Goal: Use online tool/utility: Utilize a website feature to perform a specific function

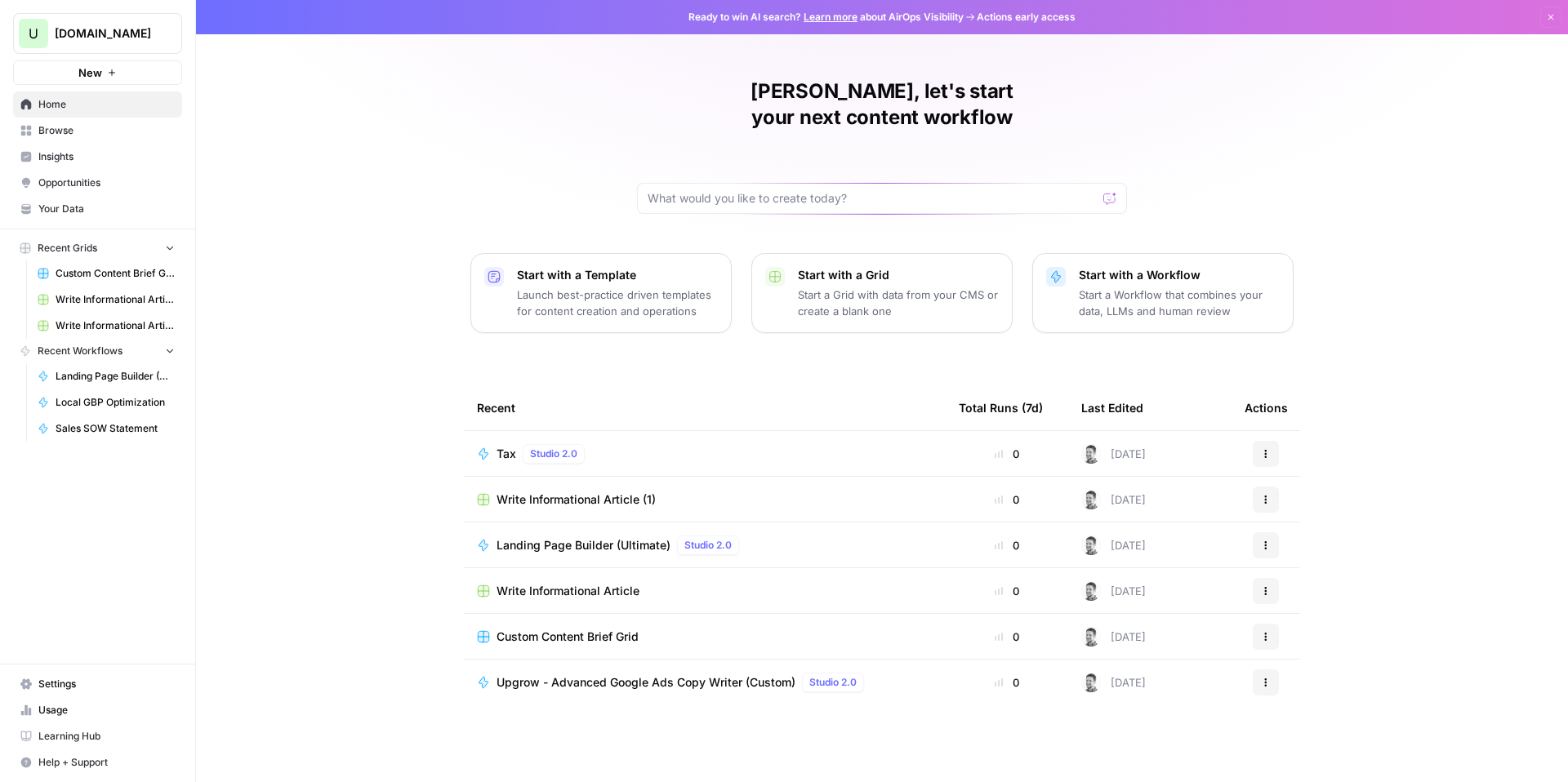
drag, startPoint x: 409, startPoint y: 134, endPoint x: 394, endPoint y: 131, distance: 15.3
click at [406, 134] on div "Ryder, let's start your next content workflow Start with a Template Launch best…" at bounding box center [883, 391] width 1373 height 782
click at [60, 128] on span "Browse" at bounding box center [107, 131] width 136 height 14
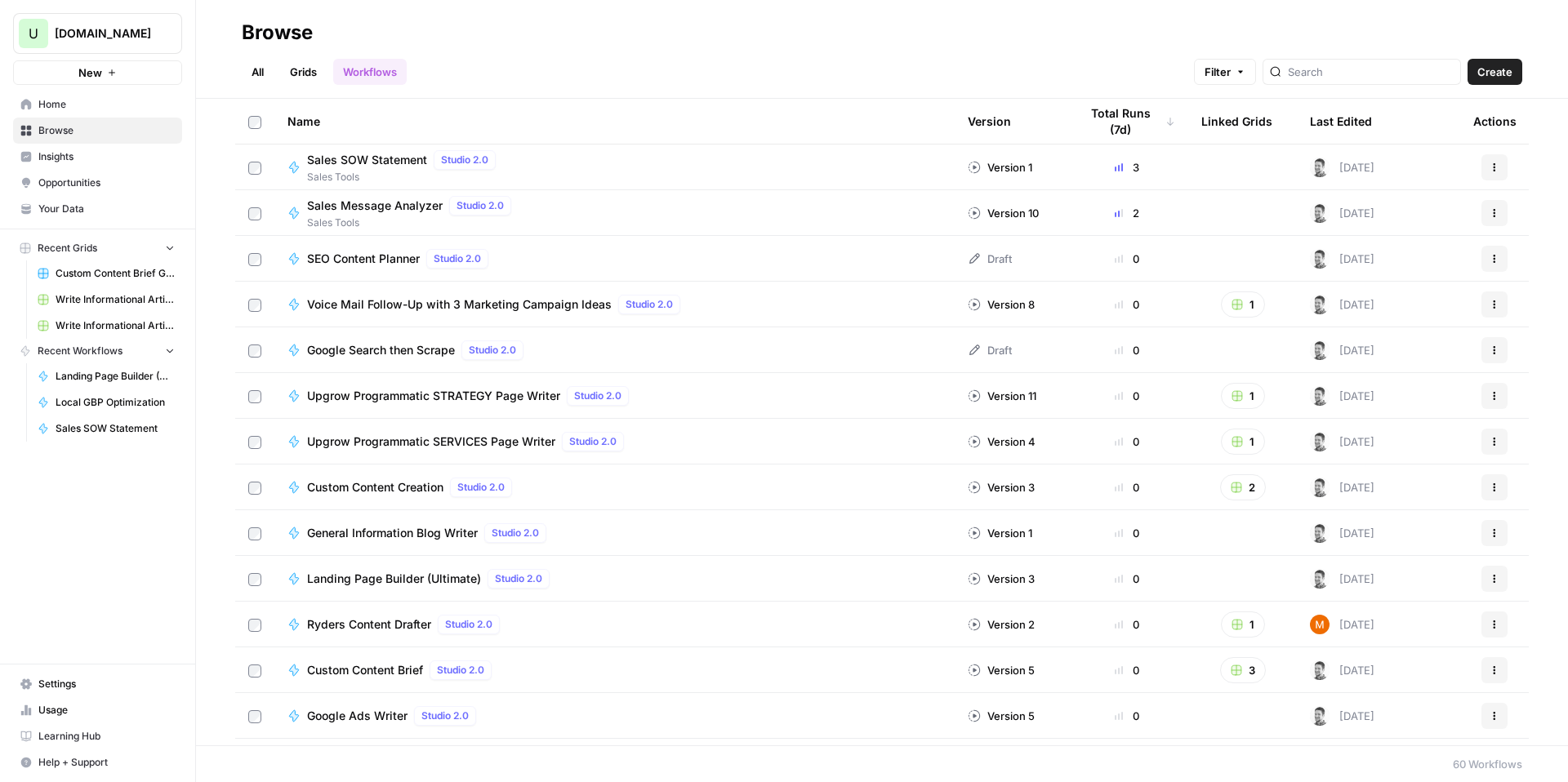
click at [582, 217] on div "Sales Message Analyzer Studio 2.0 Sales Tools" at bounding box center [615, 213] width 654 height 34
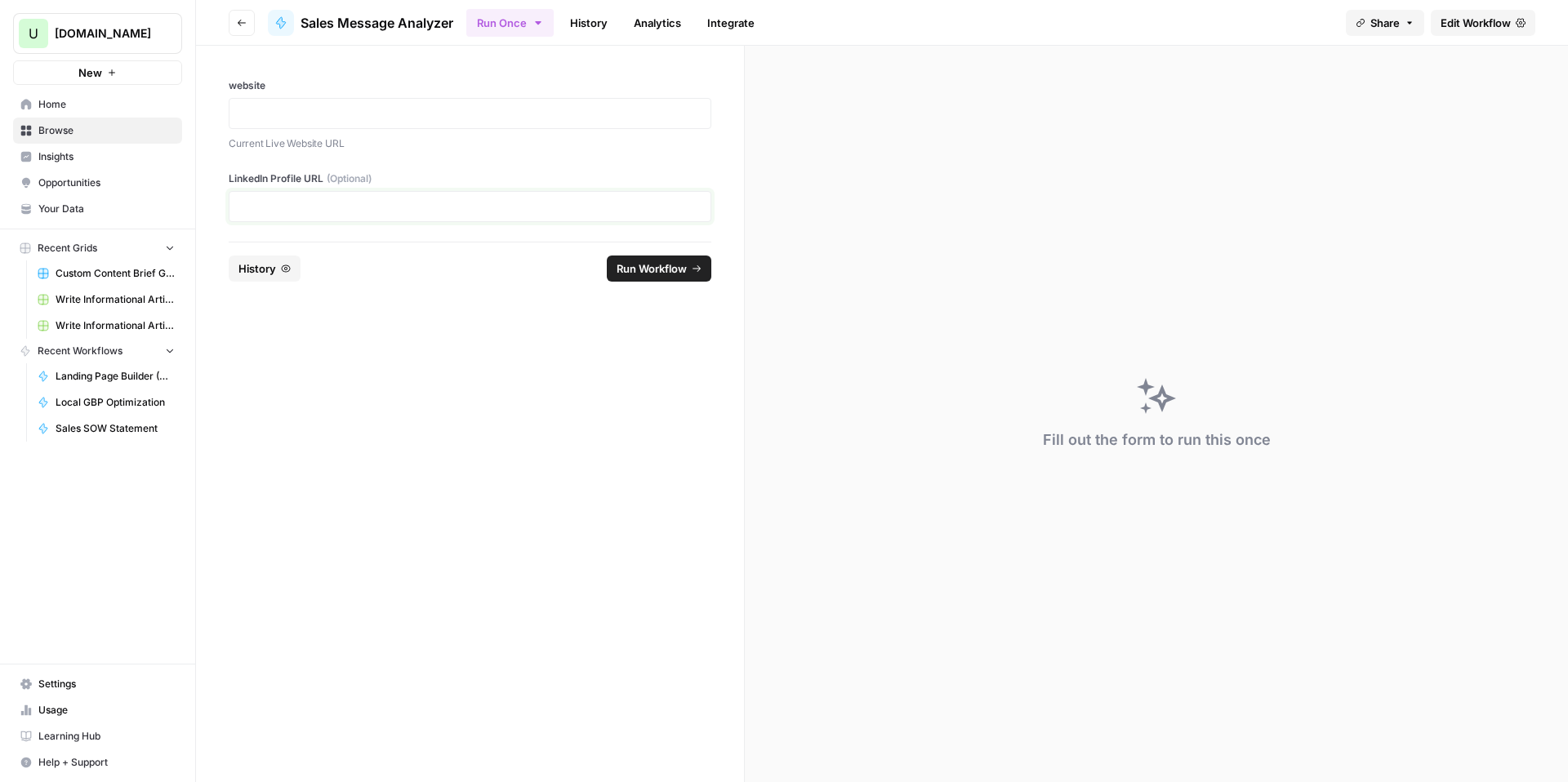
click at [269, 197] on div at bounding box center [470, 206] width 483 height 31
drag, startPoint x: 317, startPoint y: 372, endPoint x: 284, endPoint y: 185, distance: 189.9
click at [314, 361] on form "**********" at bounding box center [470, 414] width 549 height 736
click at [265, 116] on p at bounding box center [470, 114] width 461 height 16
click at [383, 123] on div at bounding box center [470, 113] width 483 height 31
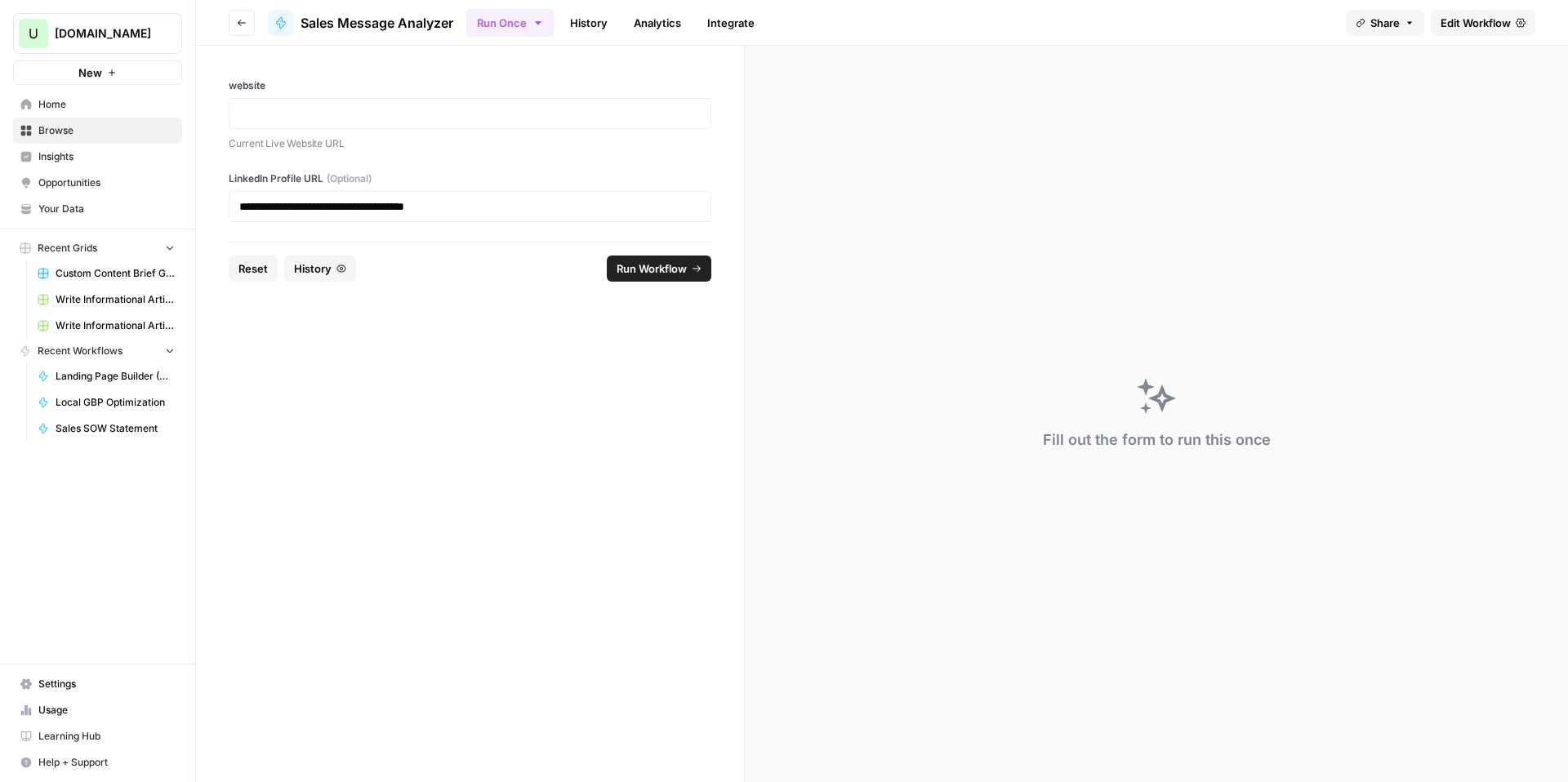
click at [361, 102] on div at bounding box center [470, 113] width 483 height 31
click at [361, 109] on p at bounding box center [470, 114] width 461 height 16
drag, startPoint x: 413, startPoint y: 334, endPoint x: 457, endPoint y: 289, distance: 62.9
click at [413, 331] on form "**********" at bounding box center [470, 414] width 549 height 736
click at [647, 272] on span "Run Workflow" at bounding box center [651, 269] width 70 height 16
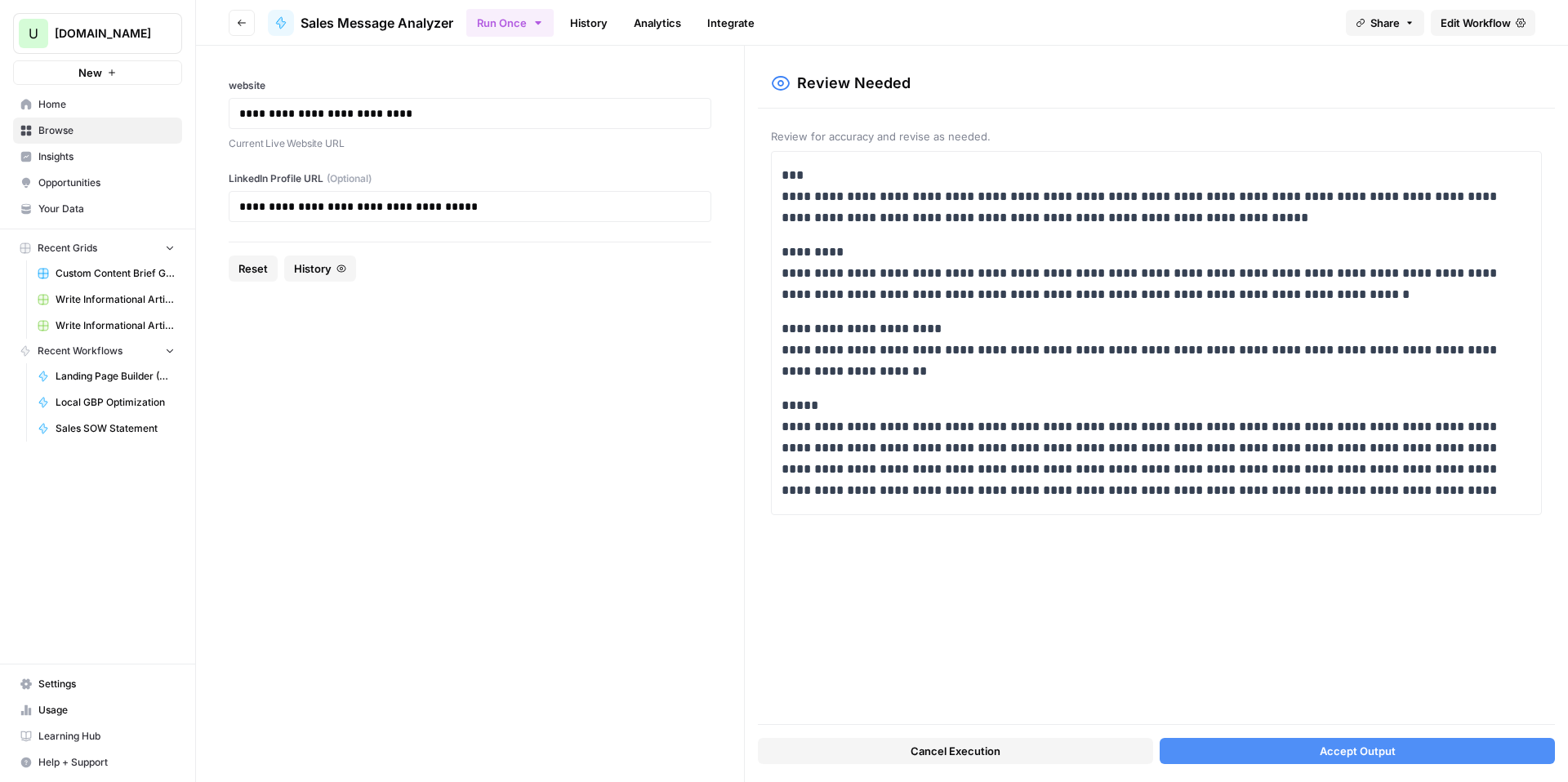
click at [1312, 757] on button "Accept Output" at bounding box center [1357, 751] width 395 height 26
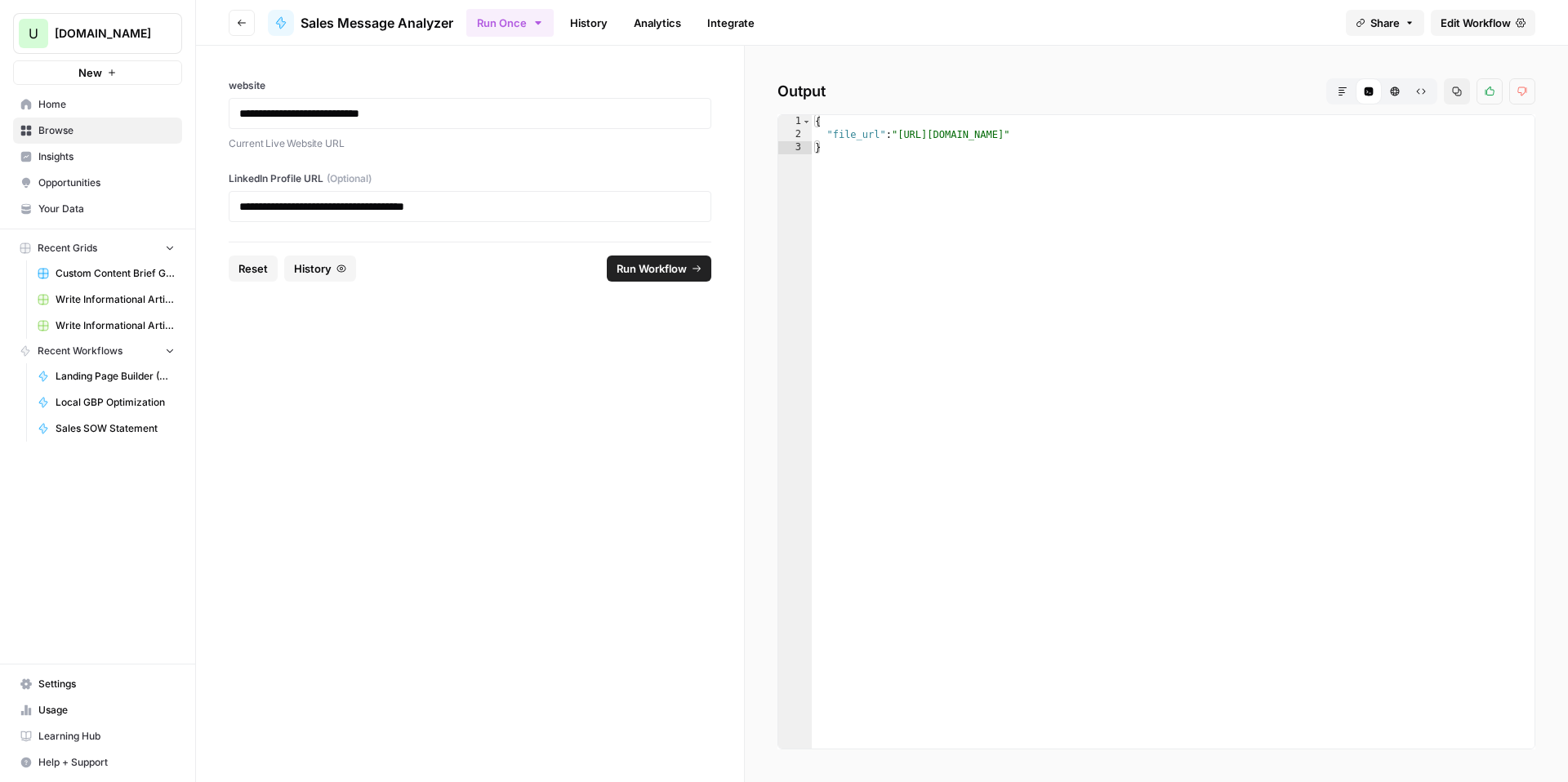
type textarea "**********"
drag, startPoint x: 901, startPoint y: 132, endPoint x: 1396, endPoint y: 135, distance: 495.0
click at [1396, 135] on div "{ "file_url" : "[URL][DOMAIN_NAME]" }" at bounding box center [1173, 445] width 723 height 660
